Goal: Task Accomplishment & Management: Use online tool/utility

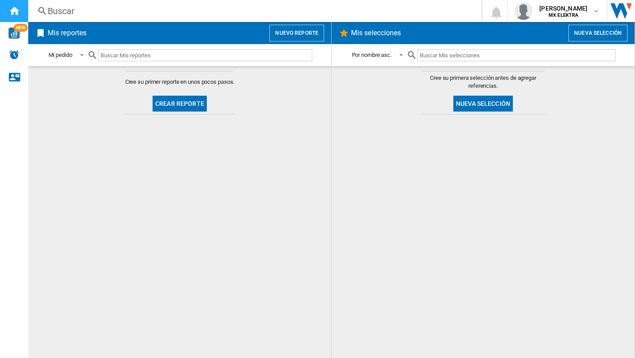
click at [11, 8] on ng-md-icon "Inicio" at bounding box center [14, 10] width 11 height 11
click at [302, 35] on button "Nuevo reporte" at bounding box center [297, 33] width 55 height 17
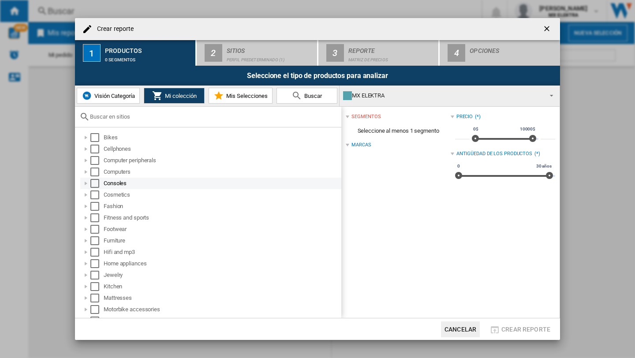
scroll to position [123, 0]
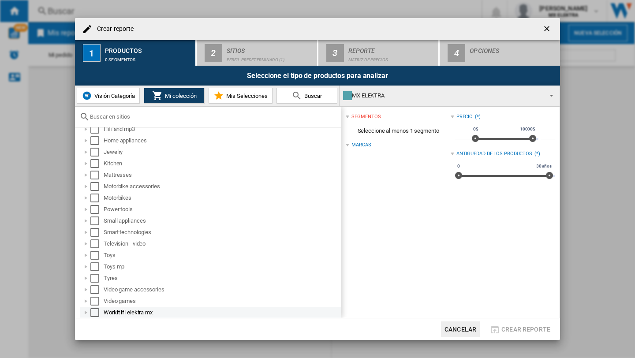
click at [85, 218] on div at bounding box center [86, 312] width 9 height 9
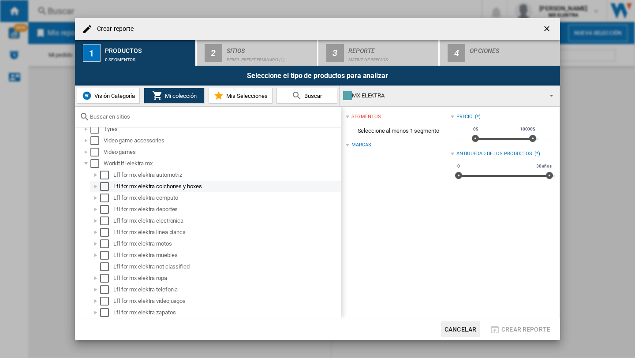
scroll to position [0, 0]
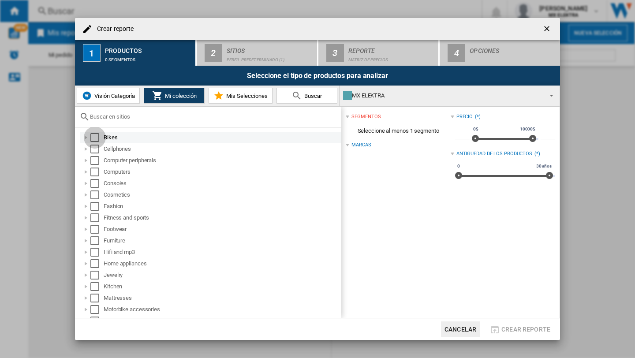
click at [95, 139] on div "Select" at bounding box center [94, 137] width 9 height 9
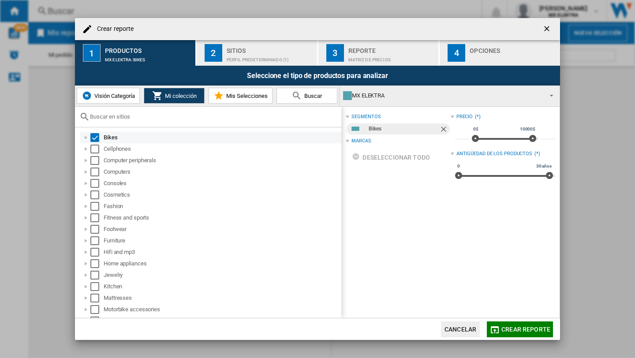
click at [95, 137] on div "Select" at bounding box center [94, 137] width 9 height 9
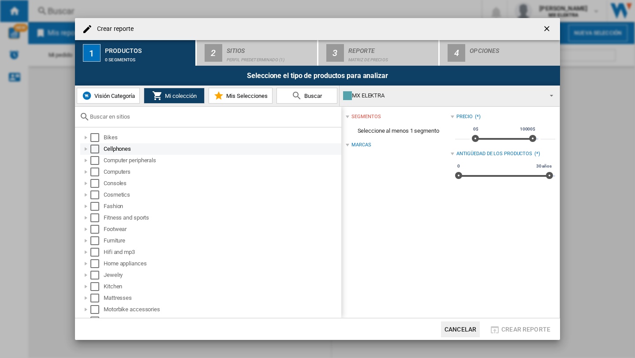
click at [91, 146] on div "Select" at bounding box center [94, 149] width 9 height 9
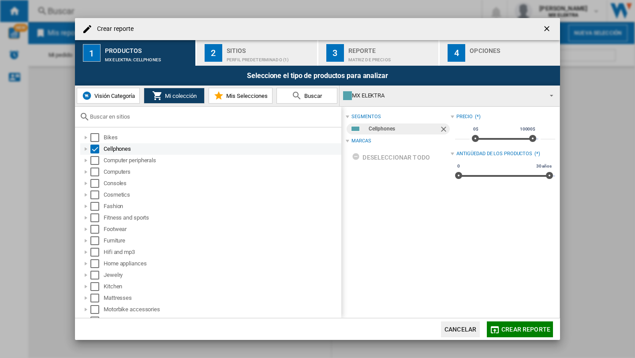
click at [87, 147] on div at bounding box center [86, 149] width 9 height 9
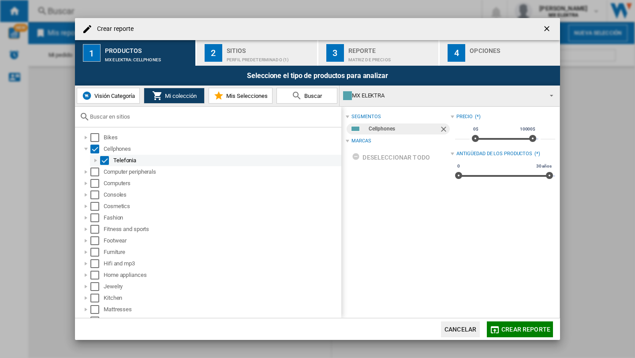
click at [96, 162] on div at bounding box center [95, 160] width 9 height 9
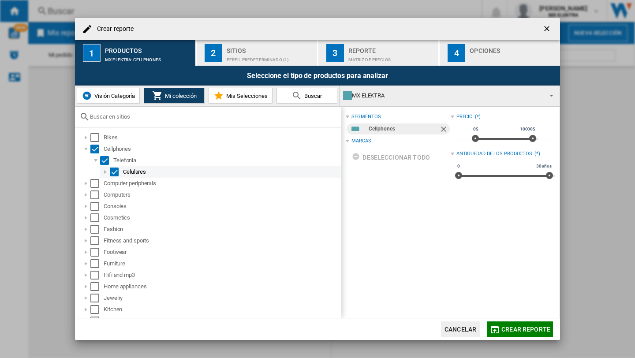
click at [106, 173] on div at bounding box center [105, 172] width 9 height 9
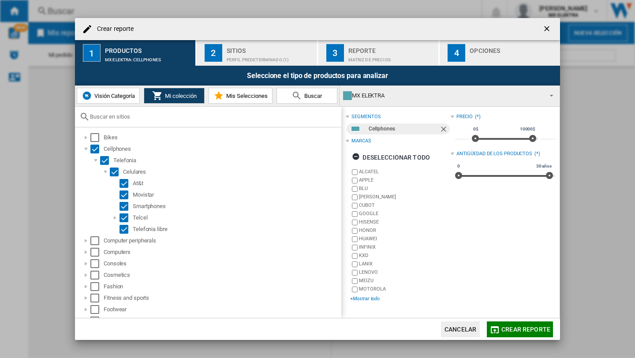
click at [372, 218] on div "+Mostrar todo" at bounding box center [400, 299] width 100 height 7
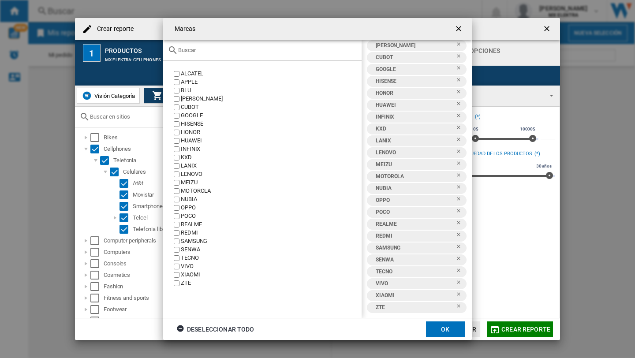
scroll to position [41, 0]
click at [455, 218] on button "OK" at bounding box center [445, 330] width 39 height 16
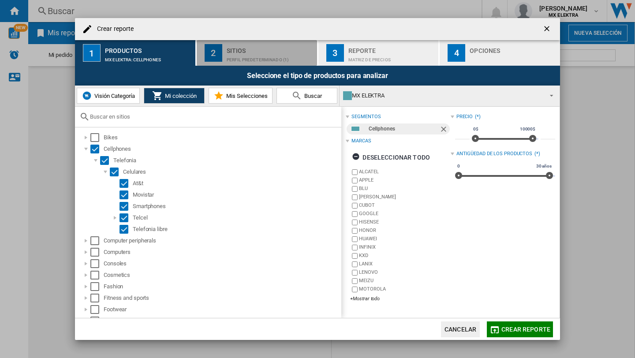
click at [242, 53] on div "Perfil predeterminado (1)" at bounding box center [270, 57] width 87 height 9
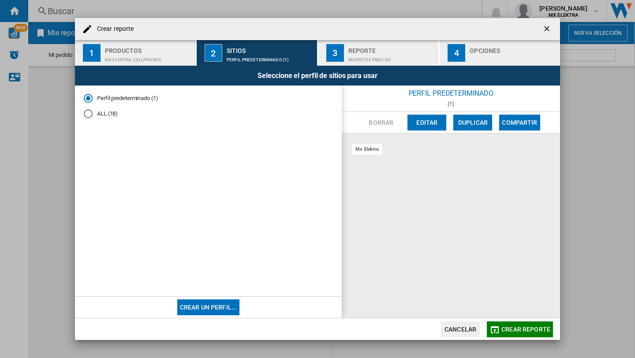
click at [93, 121] on md-radio-group "Perfil predeterminado (1) ALL (18)" at bounding box center [208, 109] width 249 height 30
click at [92, 114] on div "ALL (18)" at bounding box center [88, 113] width 9 height 9
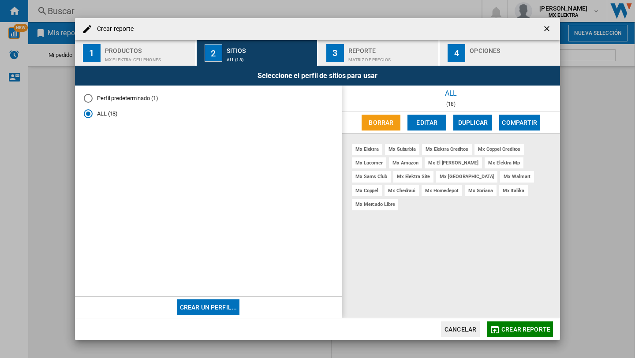
click at [407, 70] on div "Seleccione el perfil de sitios para usar" at bounding box center [317, 76] width 485 height 20
click at [398, 60] on div "Matriz de precios" at bounding box center [392, 57] width 87 height 9
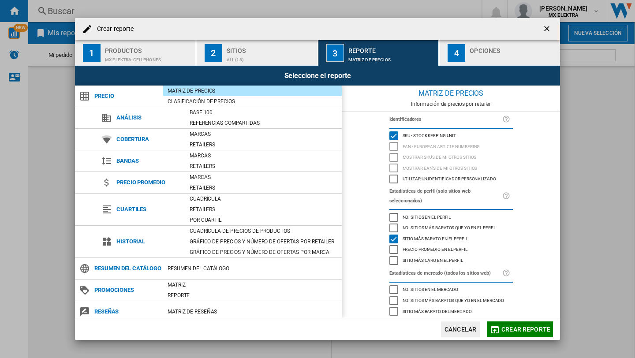
scroll to position [28, 0]
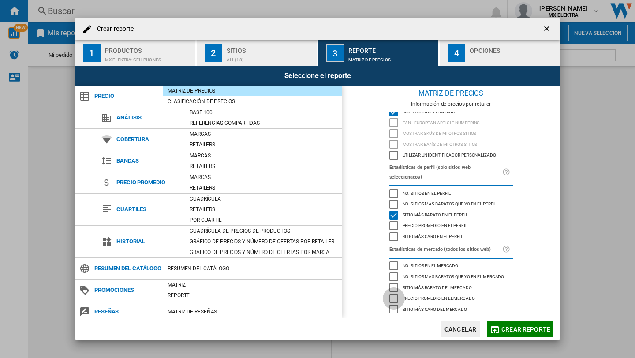
click at [390, 218] on div "Precio promedio en el mercado" at bounding box center [394, 298] width 9 height 9
click at [391, 218] on div "Sitio más barato del mercado" at bounding box center [394, 287] width 9 height 9
click at [392, 218] on div "No. sitios más baratos que yo en el mercado" at bounding box center [394, 277] width 9 height 9
click at [392, 218] on div "No. sitios en el mercado" at bounding box center [394, 266] width 9 height 9
click at [392, 218] on div "Sitio más caro del mercado" at bounding box center [394, 309] width 9 height 9
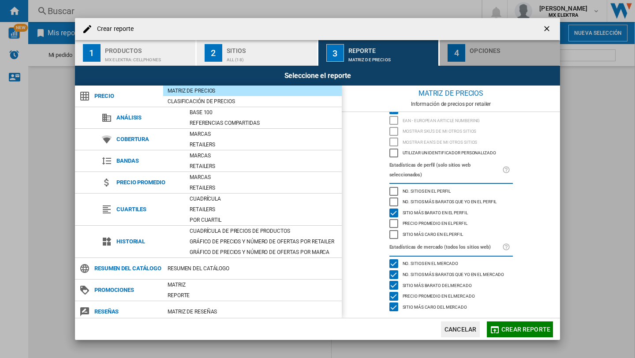
click at [498, 58] on div "button" at bounding box center [513, 57] width 87 height 9
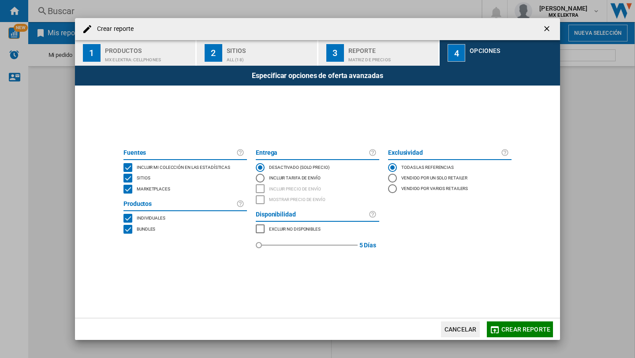
click at [263, 218] on div "MARKETPLACES" at bounding box center [260, 229] width 9 height 9
drag, startPoint x: 261, startPoint y: 247, endPoint x: 288, endPoint y: 252, distance: 28.0
click at [288, 218] on div "26" at bounding box center [306, 245] width 95 height 21
click at [408, 192] on md-radio-button "Vendido por varios retailers" at bounding box center [450, 189] width 124 height 11
click at [530, 218] on span "Crear reporte" at bounding box center [526, 329] width 49 height 7
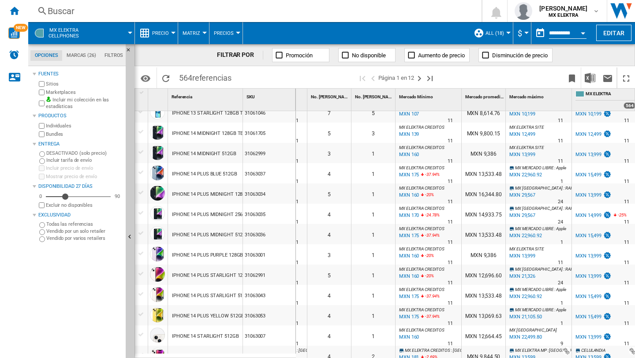
scroll to position [0, 154]
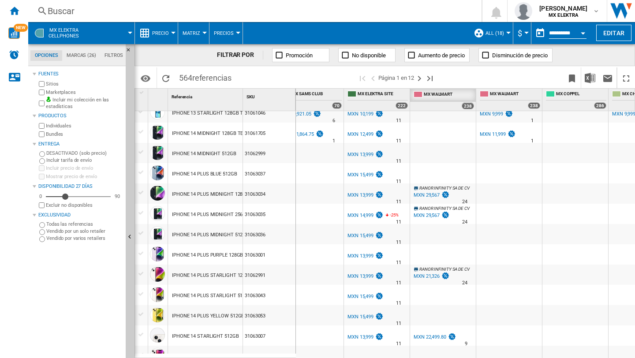
drag, startPoint x: 348, startPoint y: 96, endPoint x: 259, endPoint y: 108, distance: 89.9
click at [259, 108] on div "1 Referencia 1 SKU 1 APPLE IPHONE 13 [PERSON_NAME] 128GB 31062975 IPHONE 13 MID…" at bounding box center [385, 223] width 500 height 269
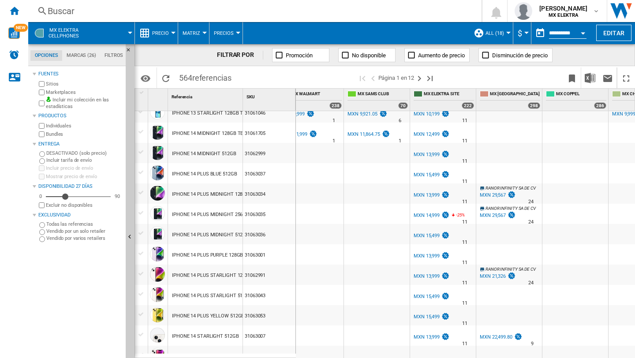
click at [319, 99] on span "MX WALMART 238" at bounding box center [312, 100] width 60 height 20
drag, startPoint x: 317, startPoint y: 90, endPoint x: 450, endPoint y: 71, distance: 134.1
click at [450, 71] on div "FILTRAR POR Promoción No disponible Aumento de precio Disminución de precio Ide…" at bounding box center [385, 201] width 501 height 314
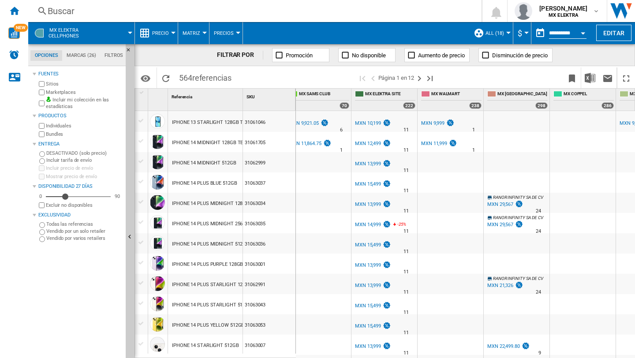
click at [380, 125] on div "MXN 10,199" at bounding box center [368, 123] width 26 height 6
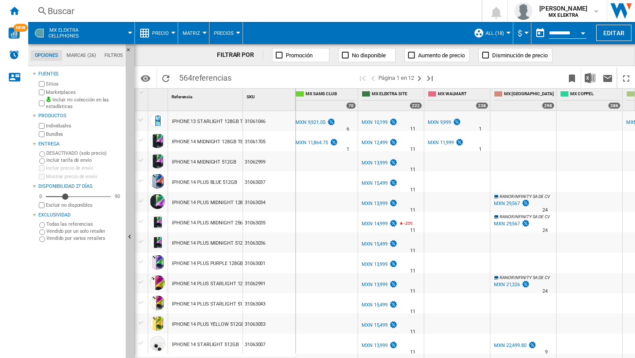
click at [429, 121] on div "MXN 9,999" at bounding box center [439, 123] width 23 height 6
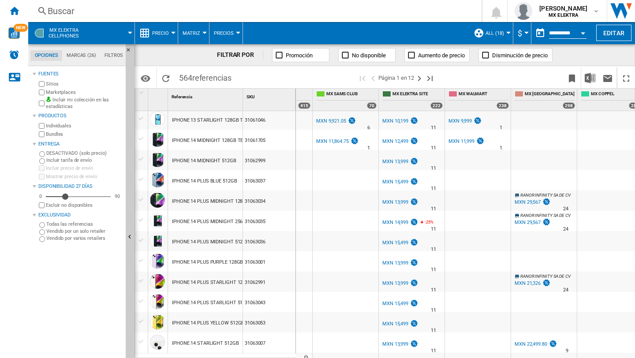
click at [408, 56] on ng-md-icon at bounding box center [411, 55] width 9 height 9
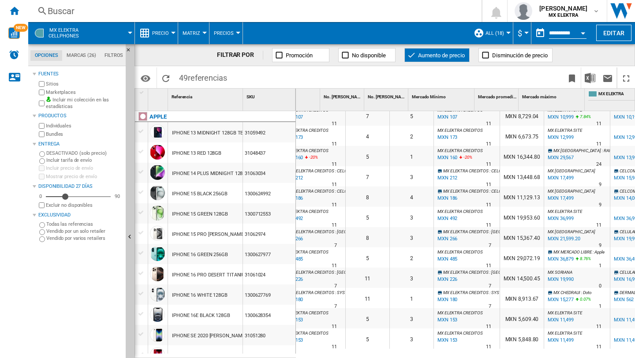
scroll to position [25, 0]
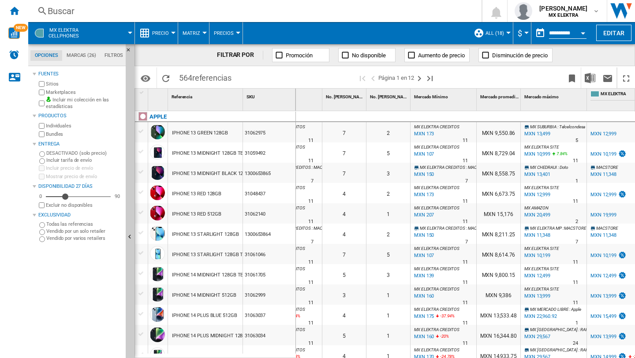
scroll to position [0, 46]
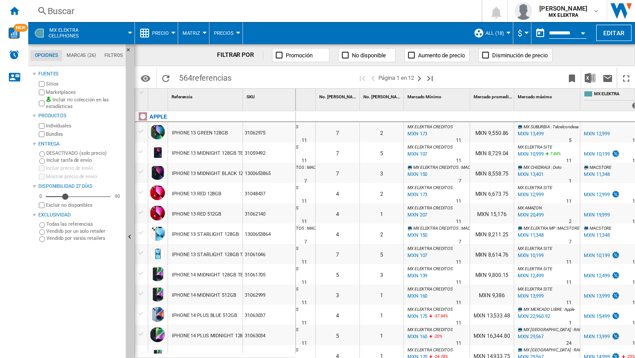
click at [413, 55] on ng-md-icon at bounding box center [411, 55] width 9 height 9
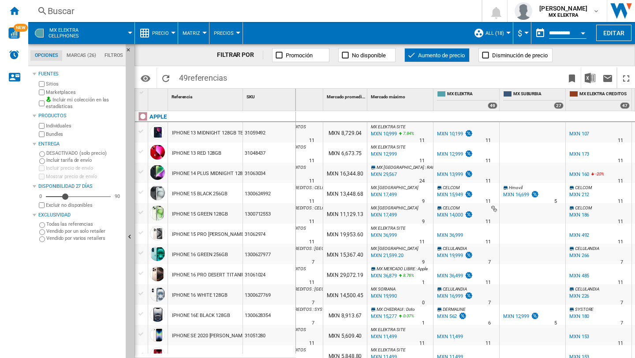
scroll to position [0, 196]
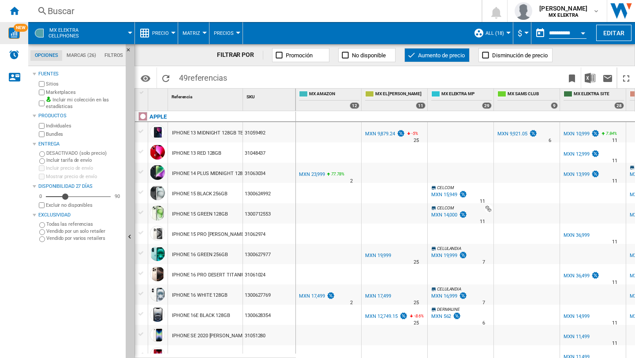
click at [16, 36] on img "WiseCard" at bounding box center [13, 32] width 11 height 11
click at [165, 33] on span "Precio" at bounding box center [160, 33] width 17 height 6
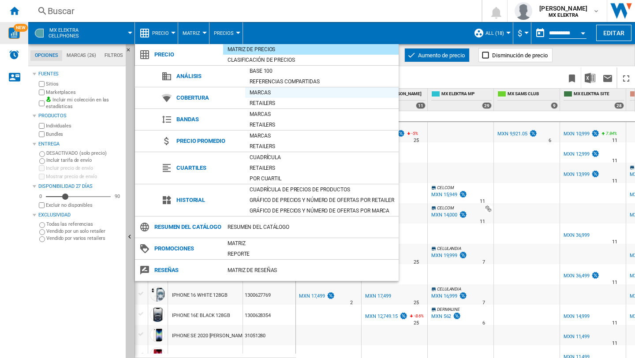
click at [256, 93] on div "Marcas" at bounding box center [322, 92] width 154 height 9
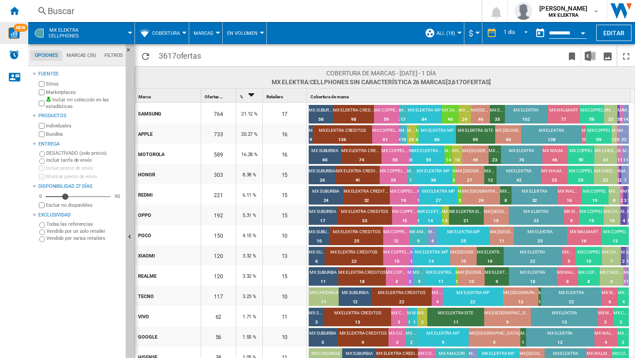
click at [183, 35] on button "Cobertura" at bounding box center [168, 33] width 32 height 22
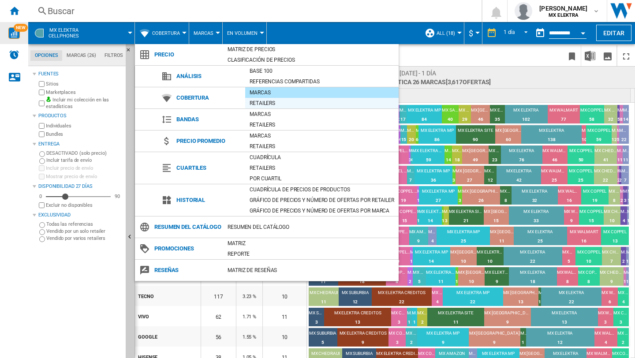
click at [271, 103] on div "Retailers" at bounding box center [322, 103] width 154 height 9
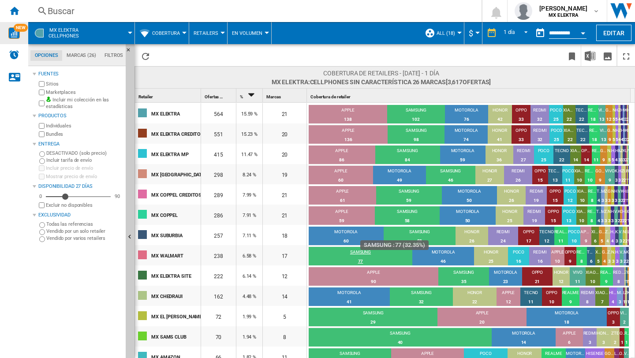
click at [363, 218] on div "SAMSUNG" at bounding box center [361, 253] width 104 height 8
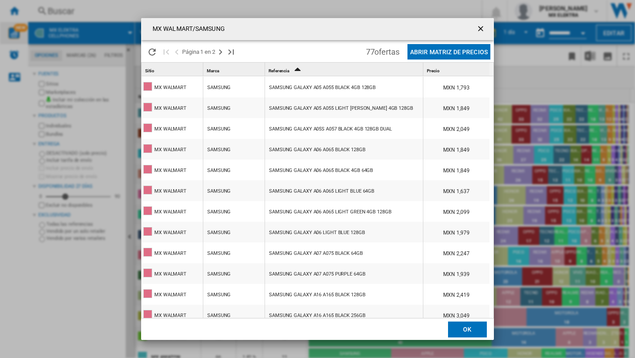
click at [439, 49] on button "Abrir Matriz de precios" at bounding box center [449, 51] width 83 height 15
